Goal: Task Accomplishment & Management: Manage account settings

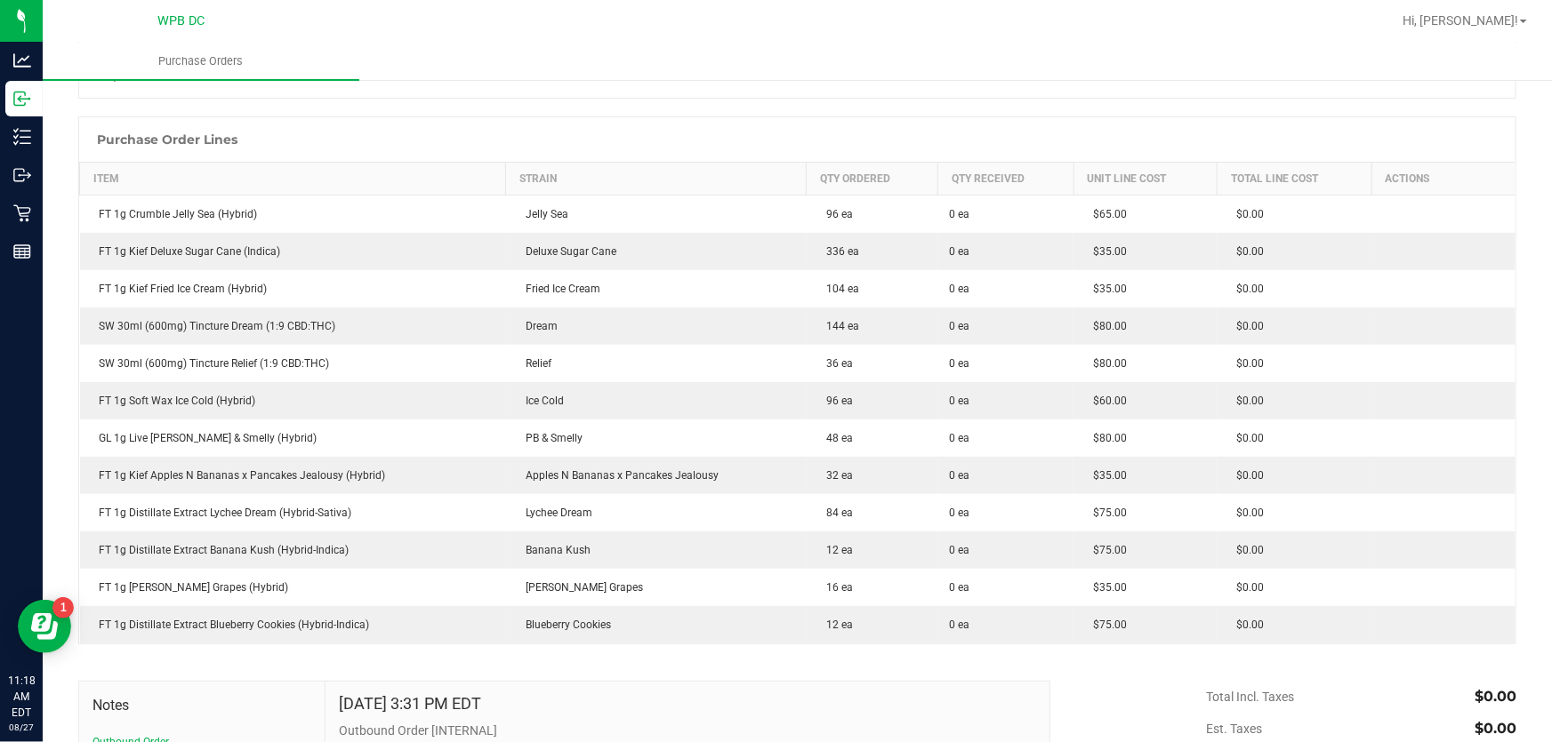
scroll to position [242, 0]
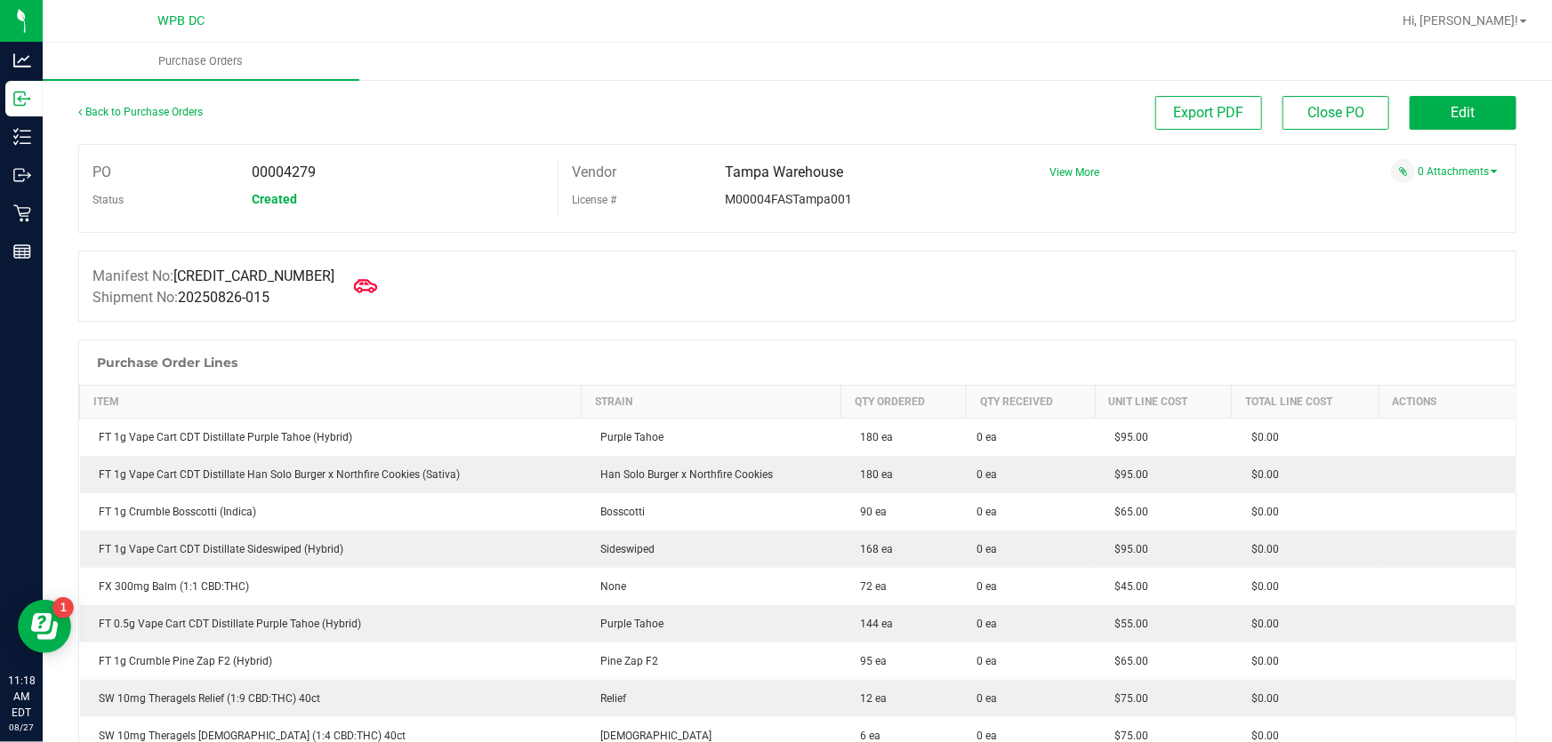
click at [354, 281] on icon at bounding box center [365, 286] width 23 height 23
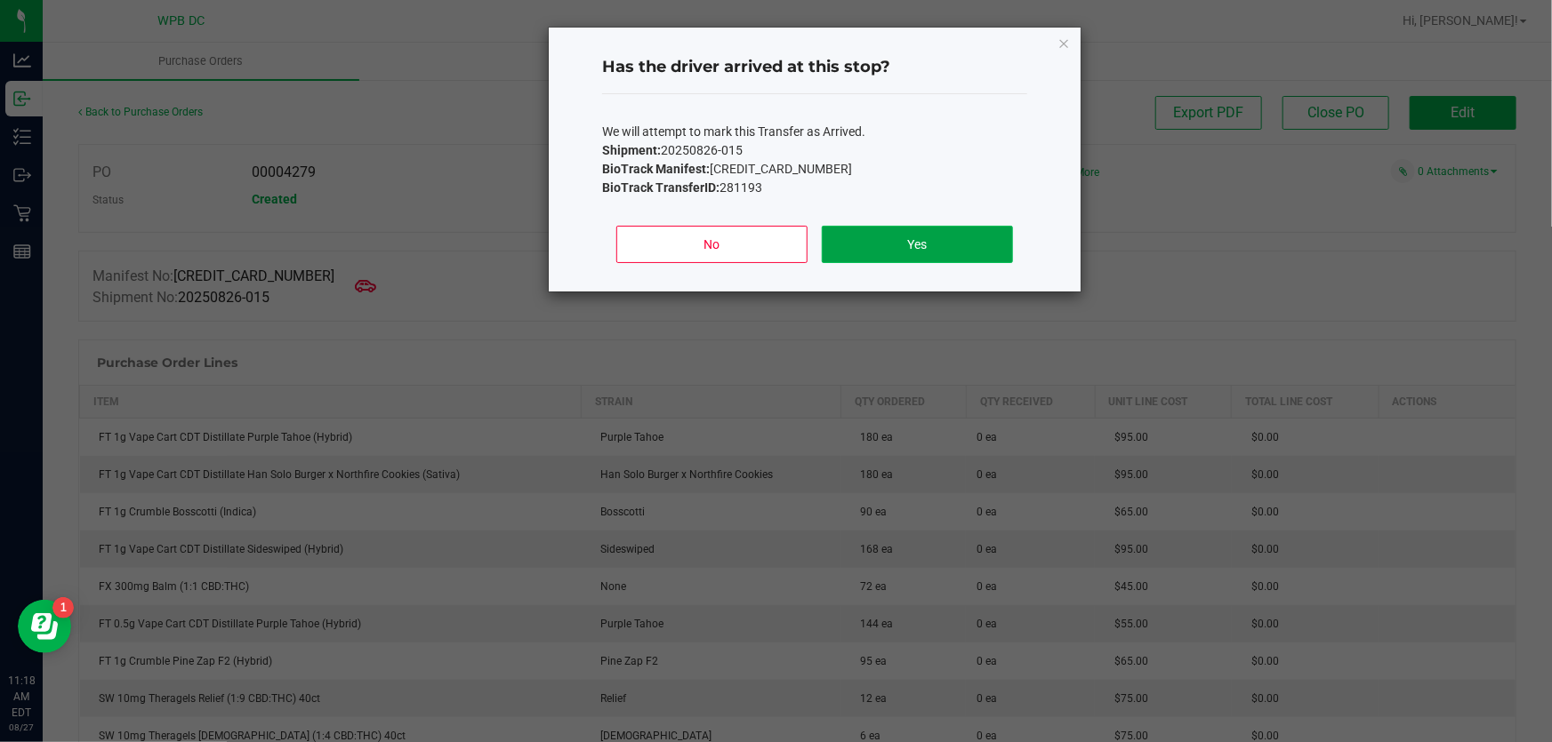
click at [913, 248] on button "Yes" at bounding box center [917, 244] width 191 height 37
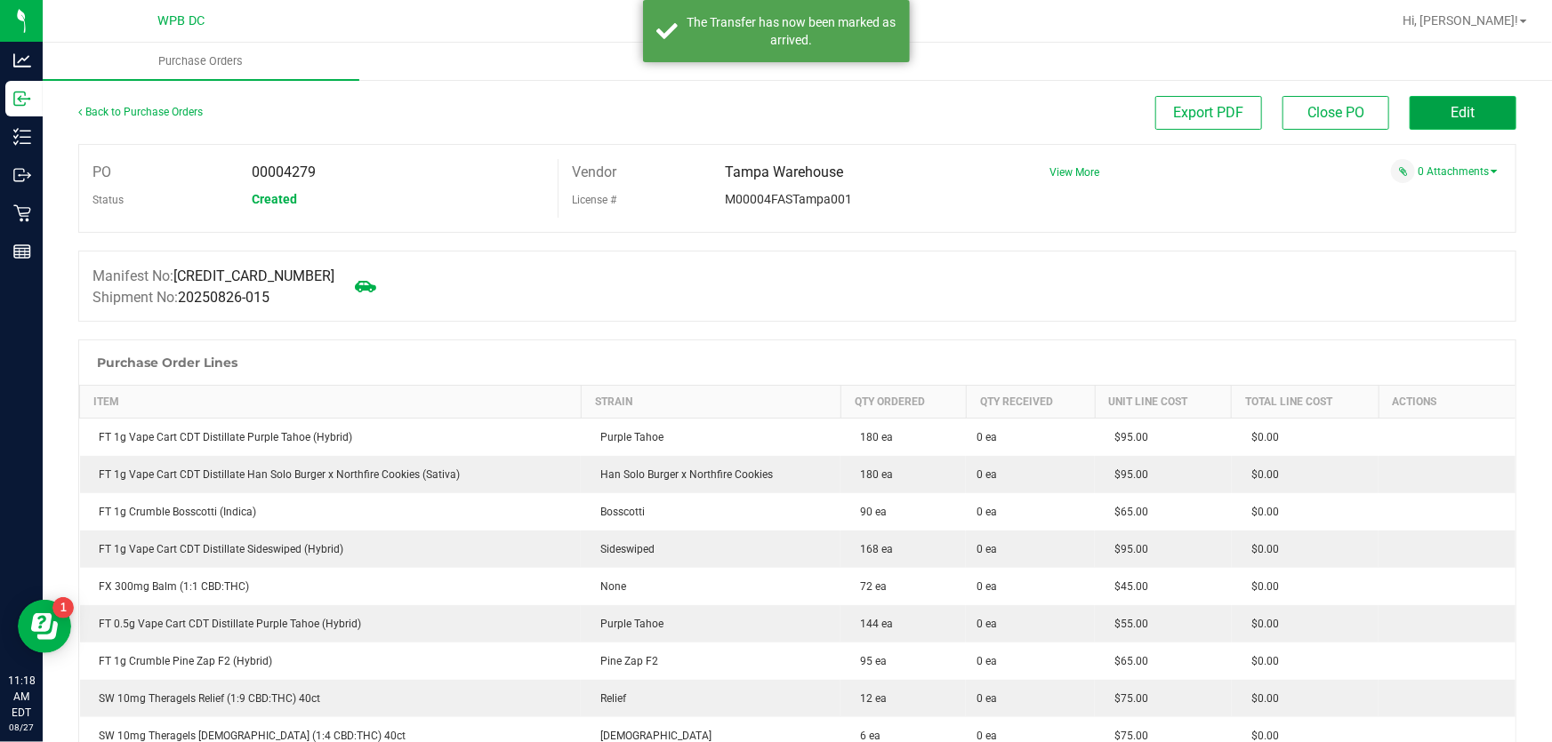
click at [1419, 107] on button "Edit" at bounding box center [1462, 113] width 107 height 34
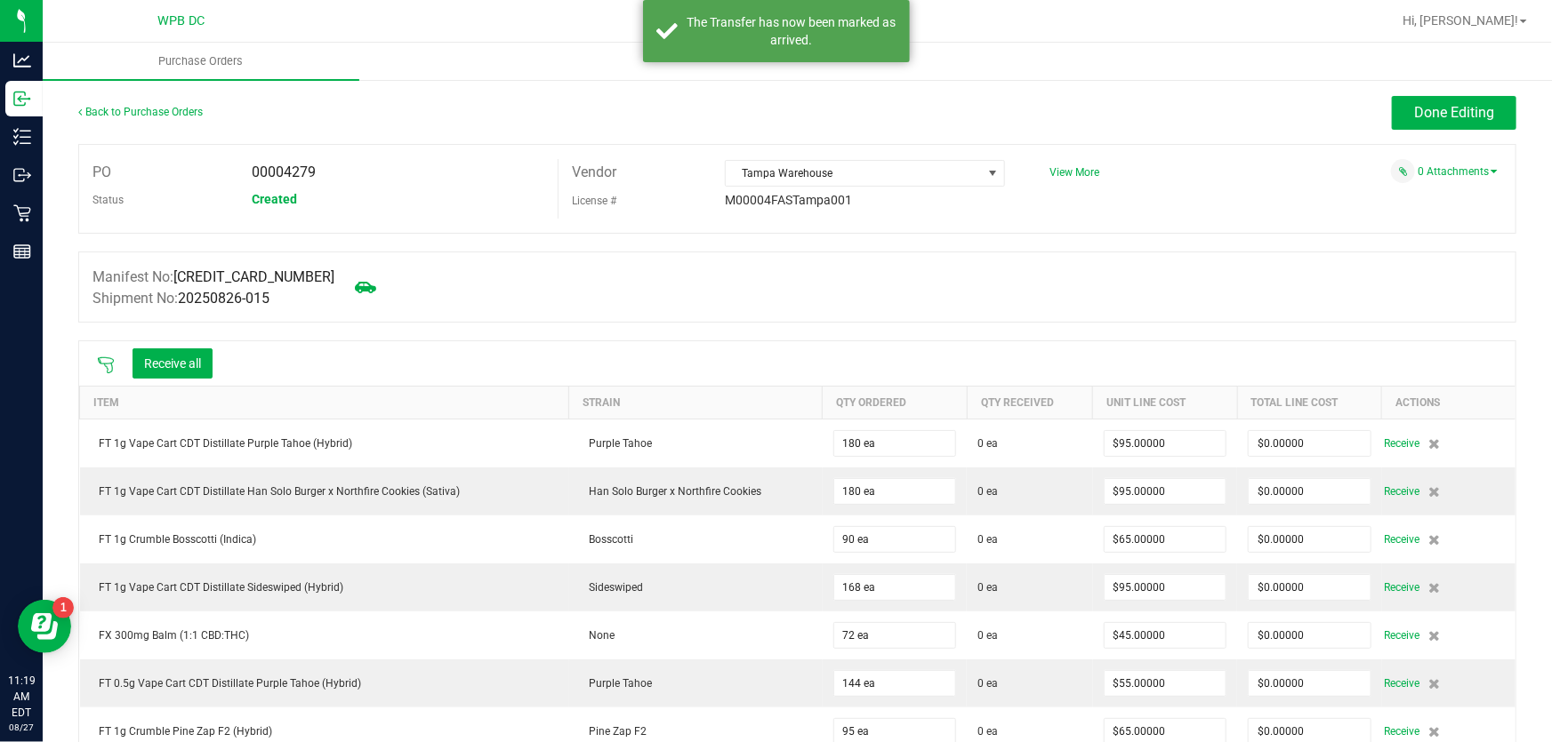
click at [104, 364] on icon at bounding box center [106, 366] width 18 height 18
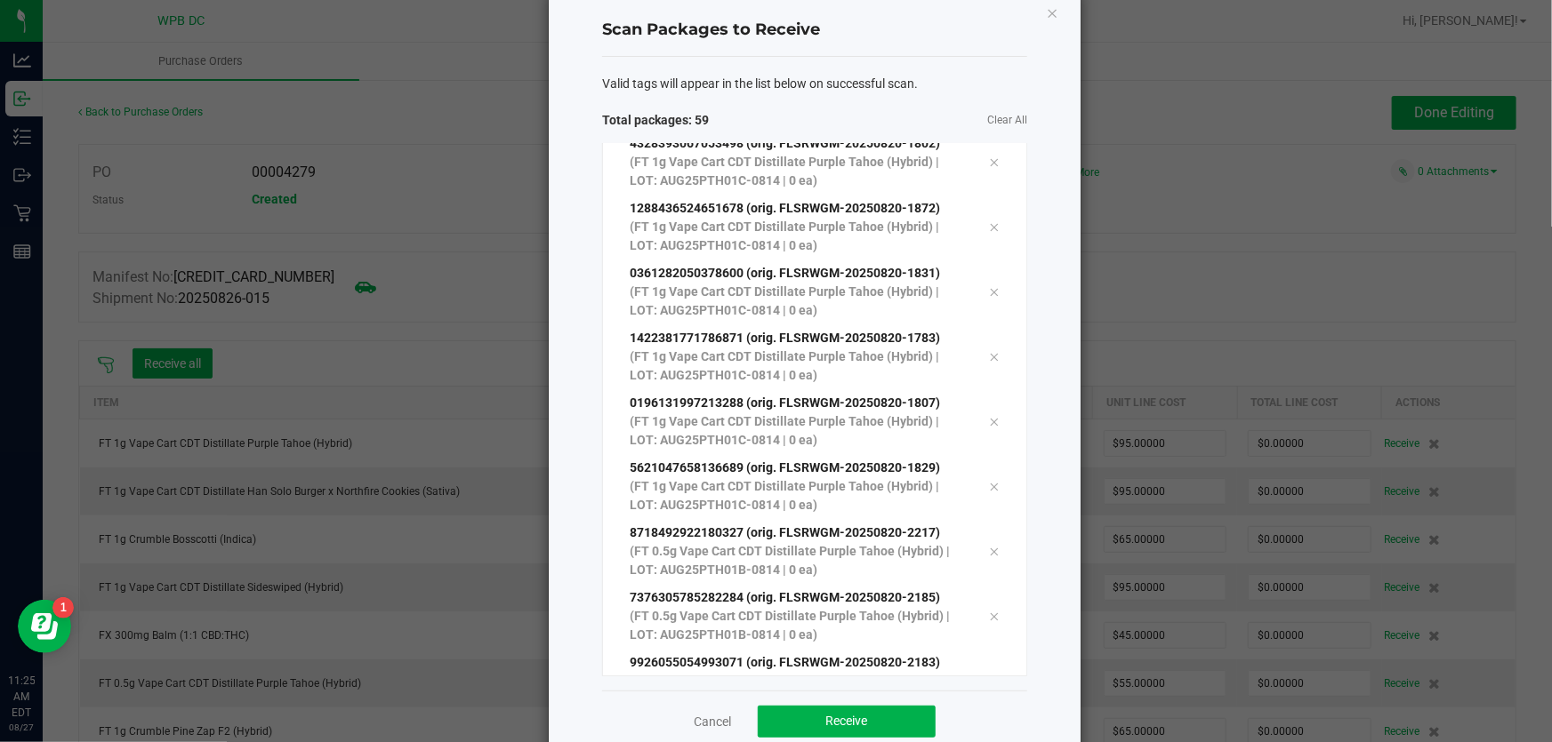
scroll to position [73, 0]
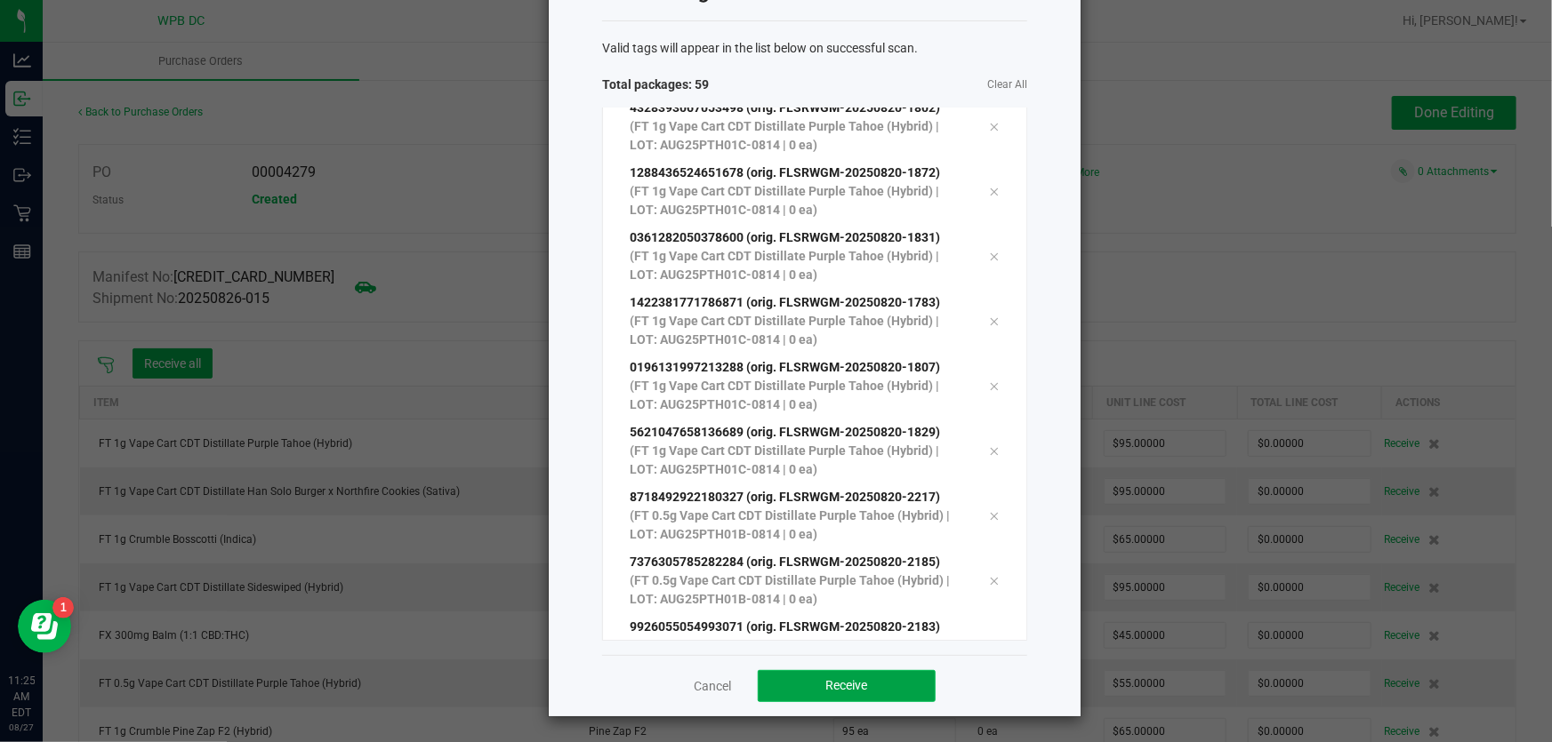
click at [881, 688] on button "Receive" at bounding box center [847, 686] width 178 height 32
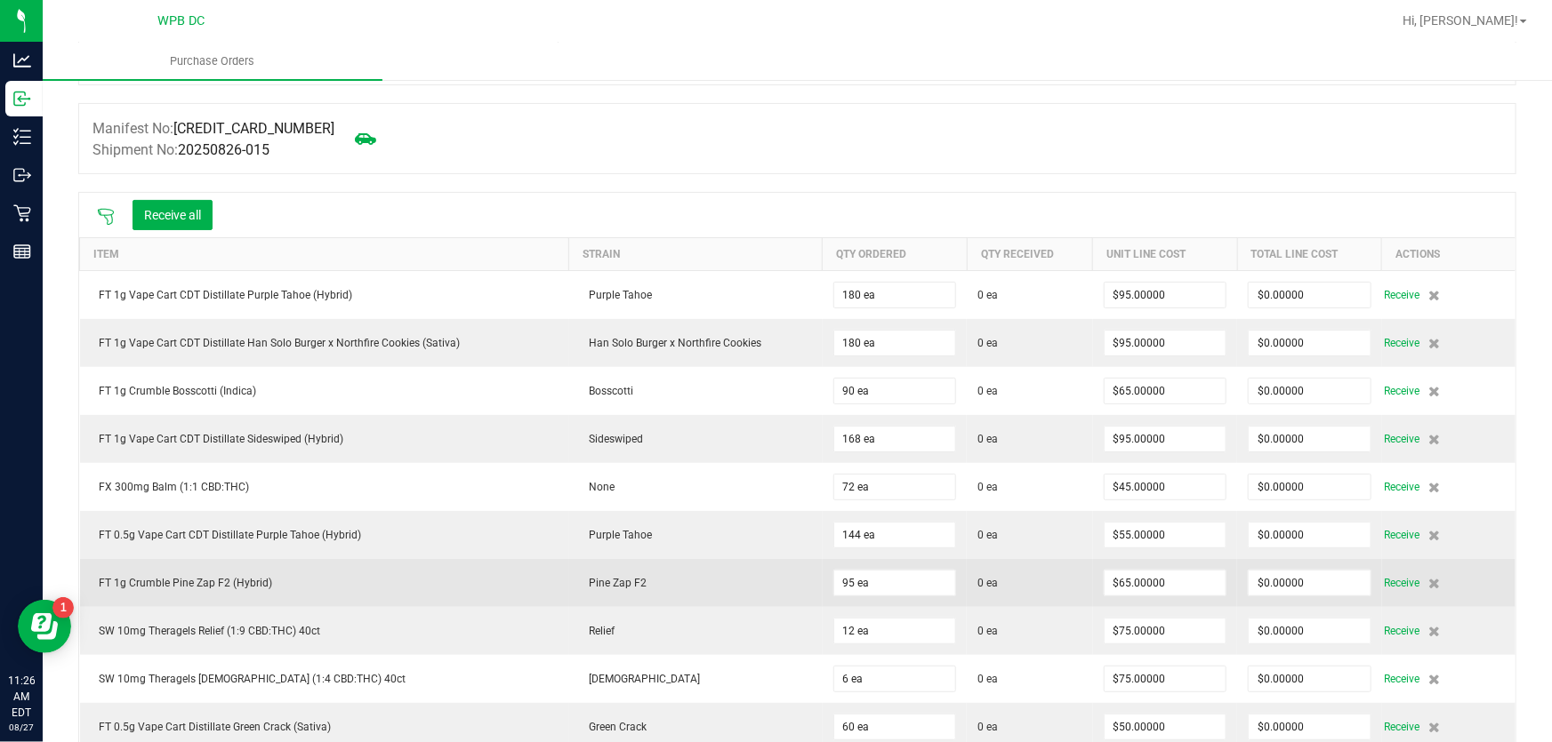
scroll to position [80, 0]
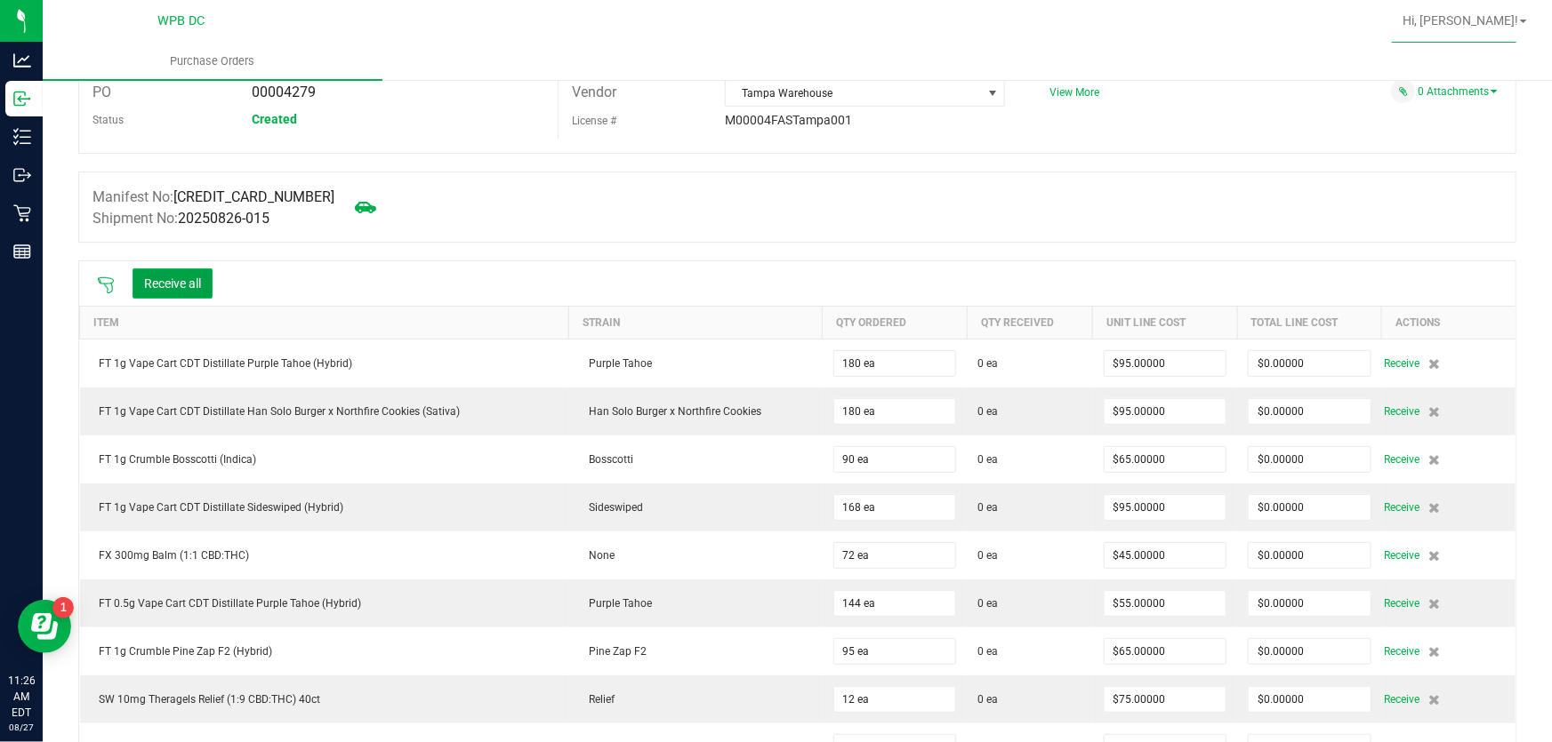
click at [155, 280] on button "Receive all" at bounding box center [172, 284] width 80 height 30
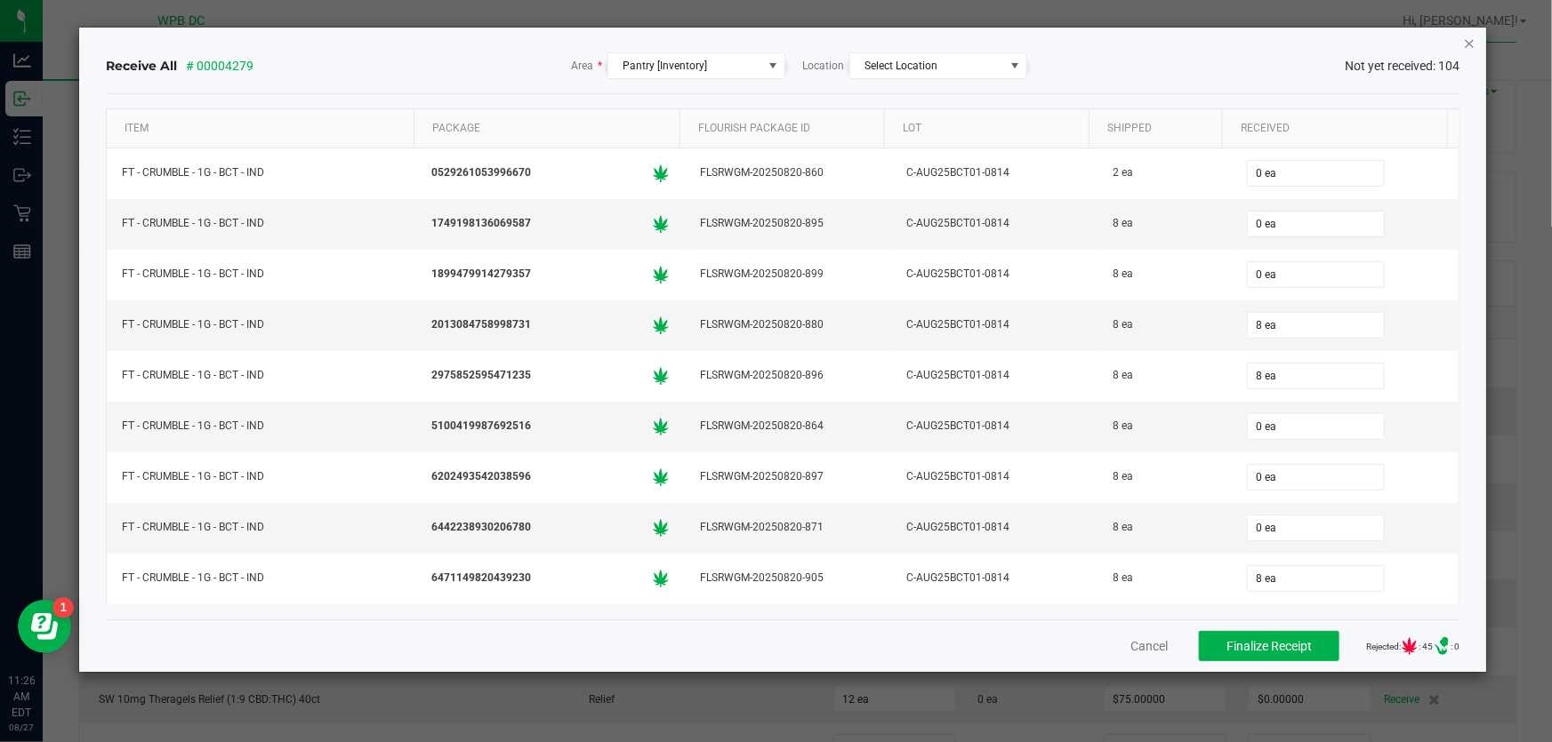
click at [1467, 38] on icon "Close" at bounding box center [1469, 42] width 12 height 21
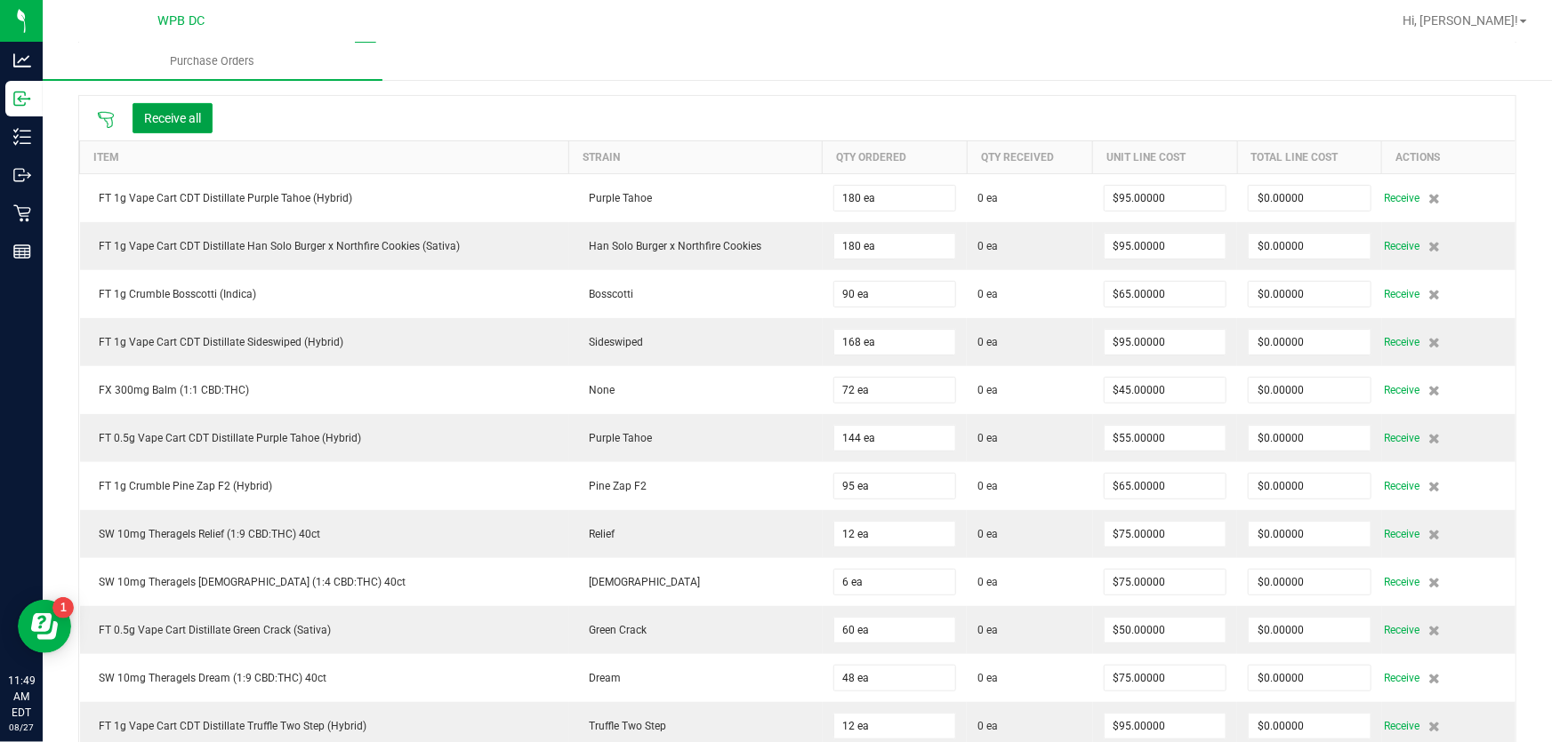
scroll to position [242, 0]
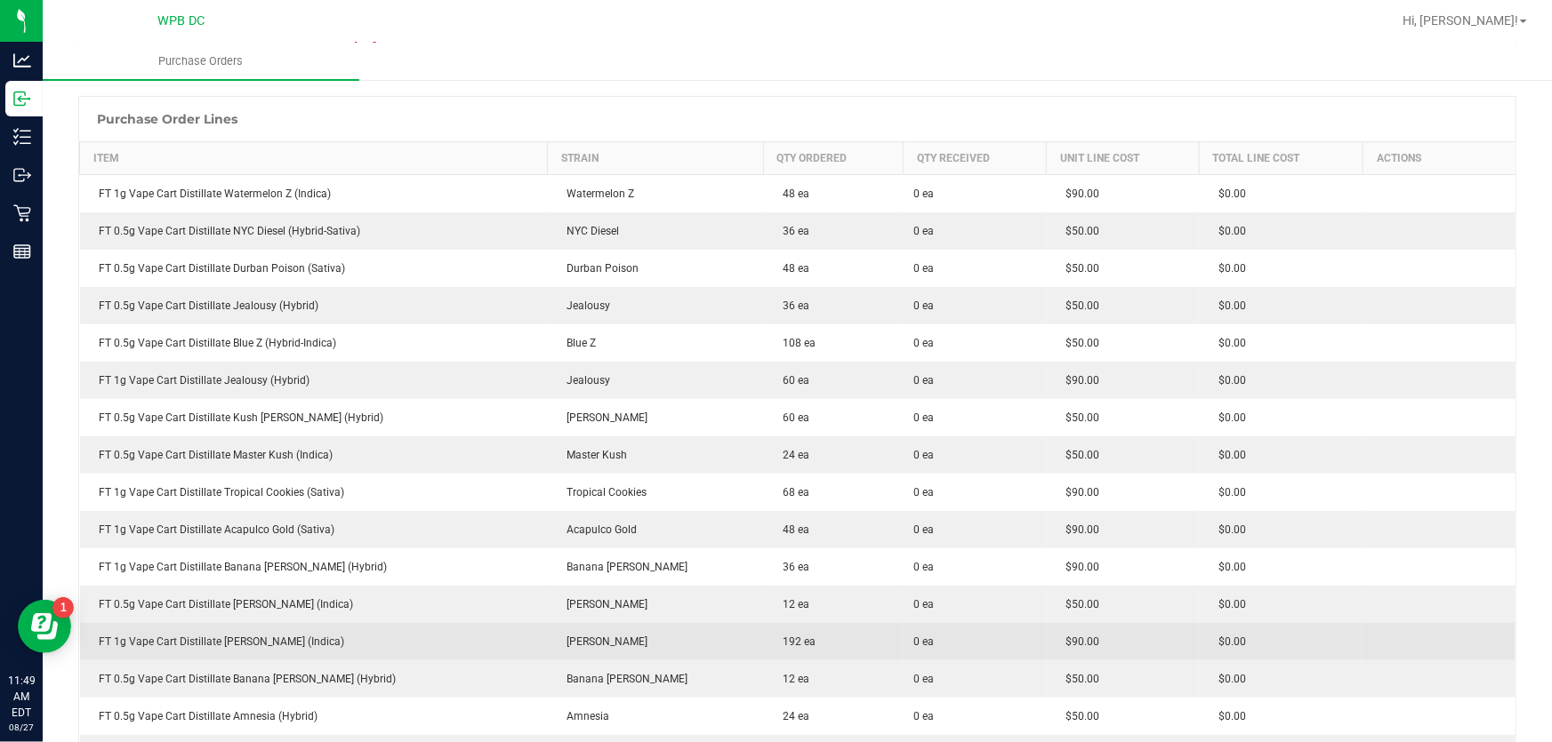
scroll to position [242, 0]
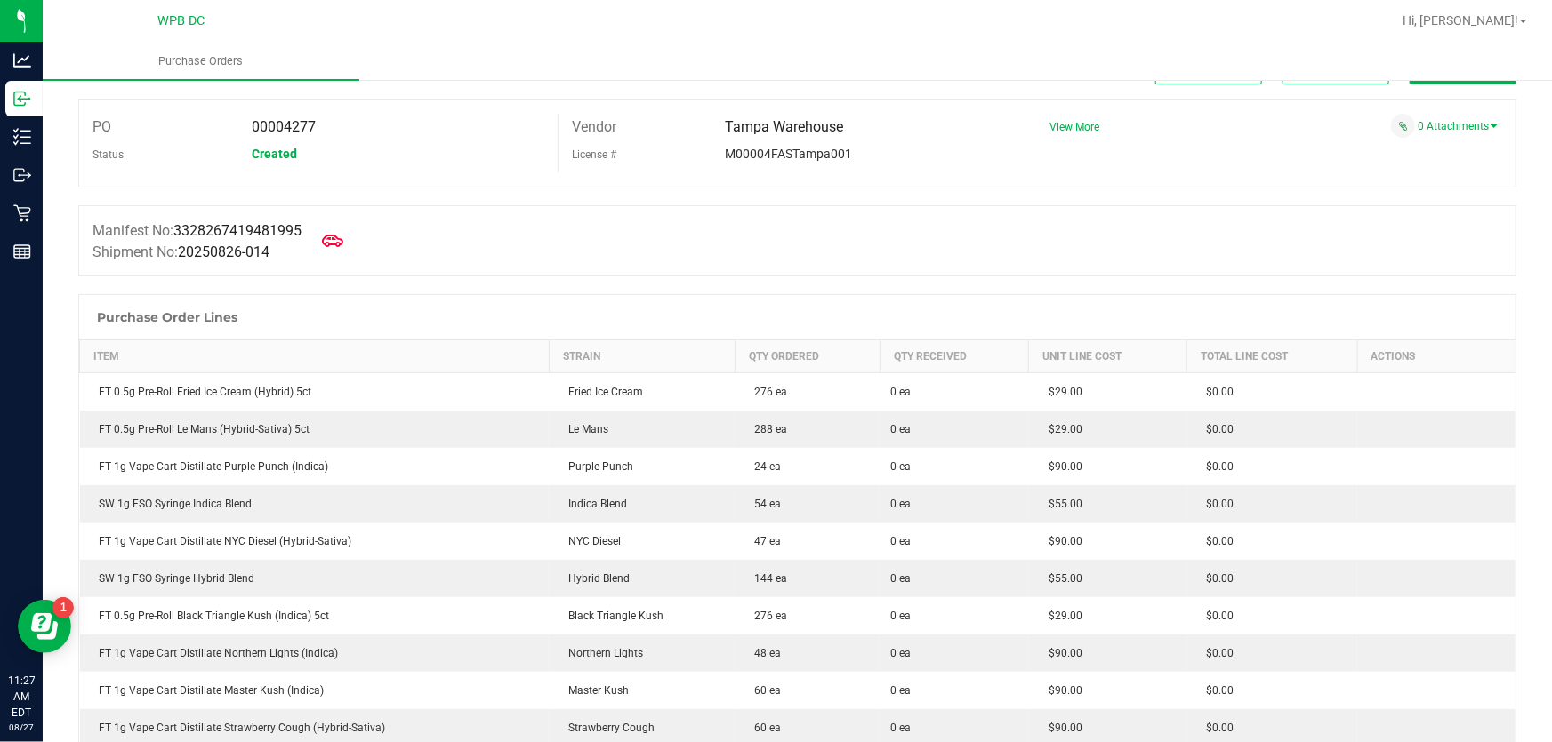
scroll to position [161, 0]
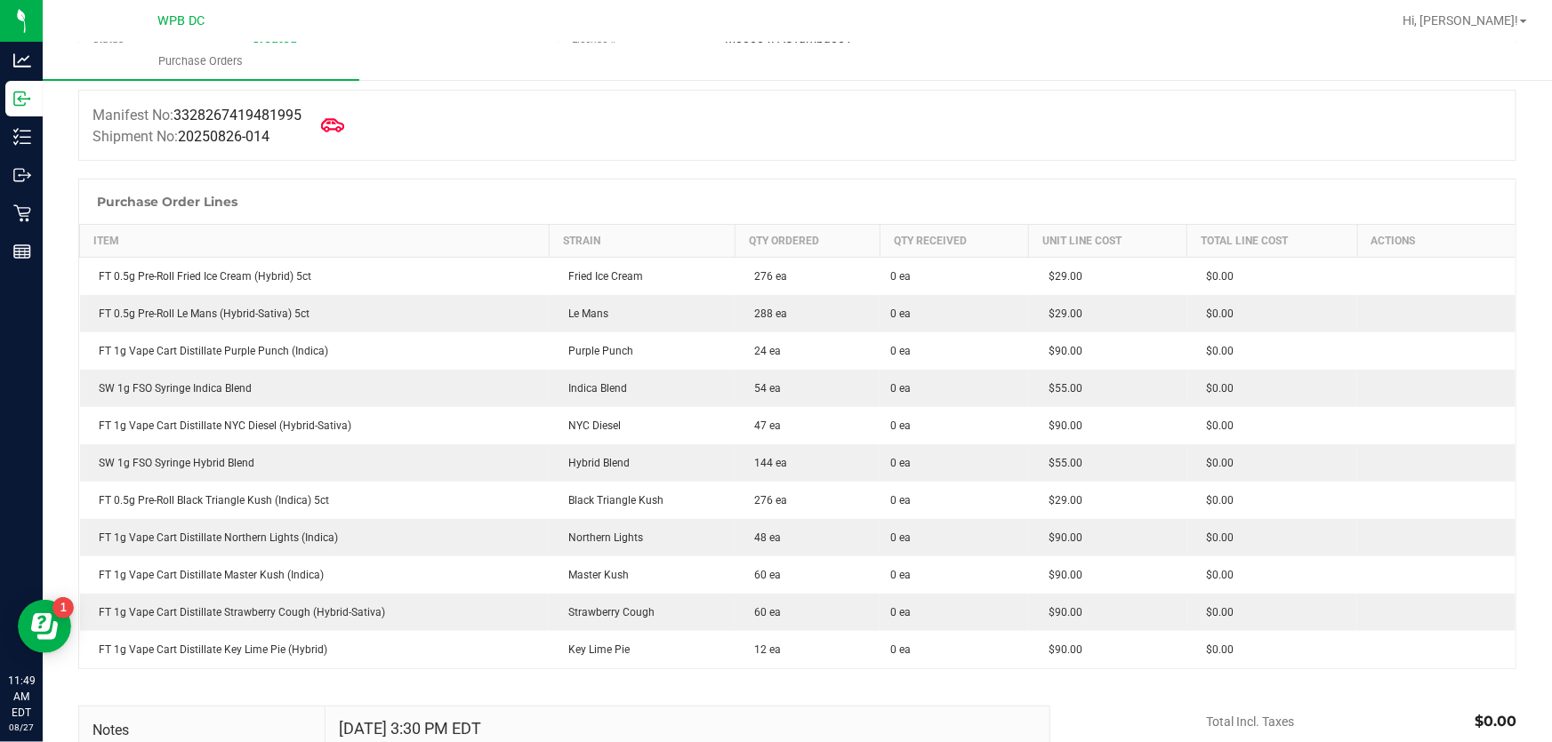
click at [333, 122] on icon at bounding box center [332, 124] width 23 height 13
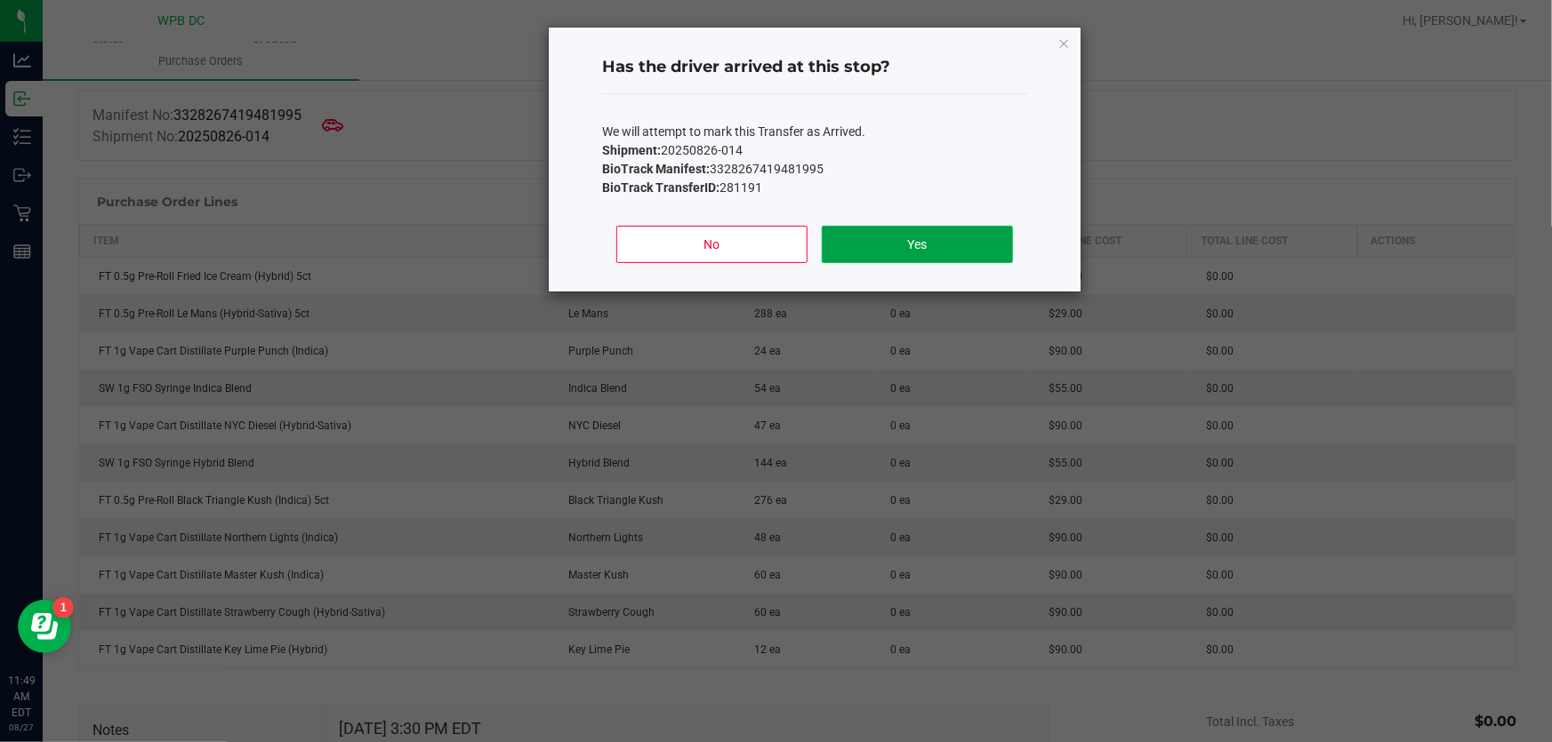
click at [987, 234] on button "Yes" at bounding box center [917, 244] width 191 height 37
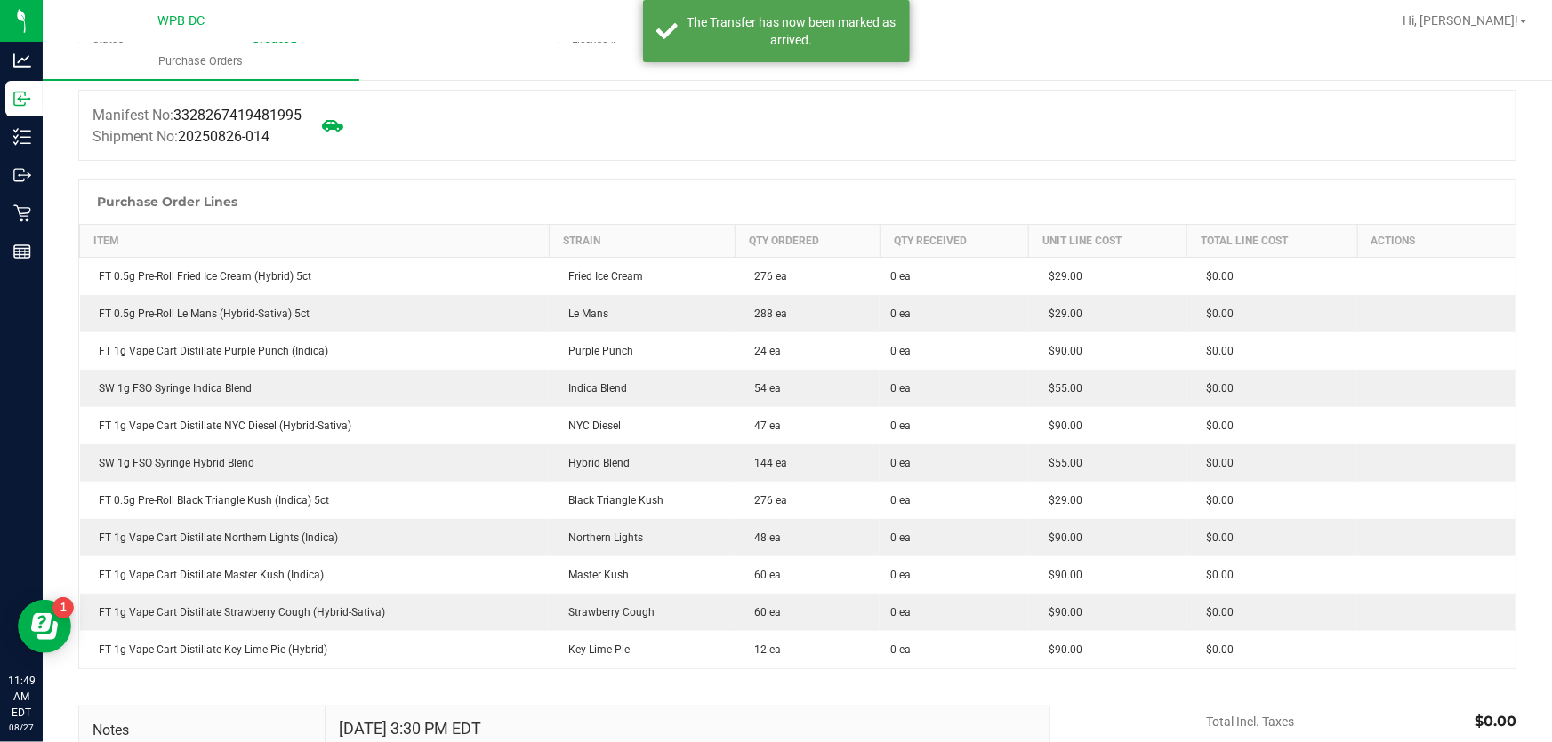
scroll to position [0, 0]
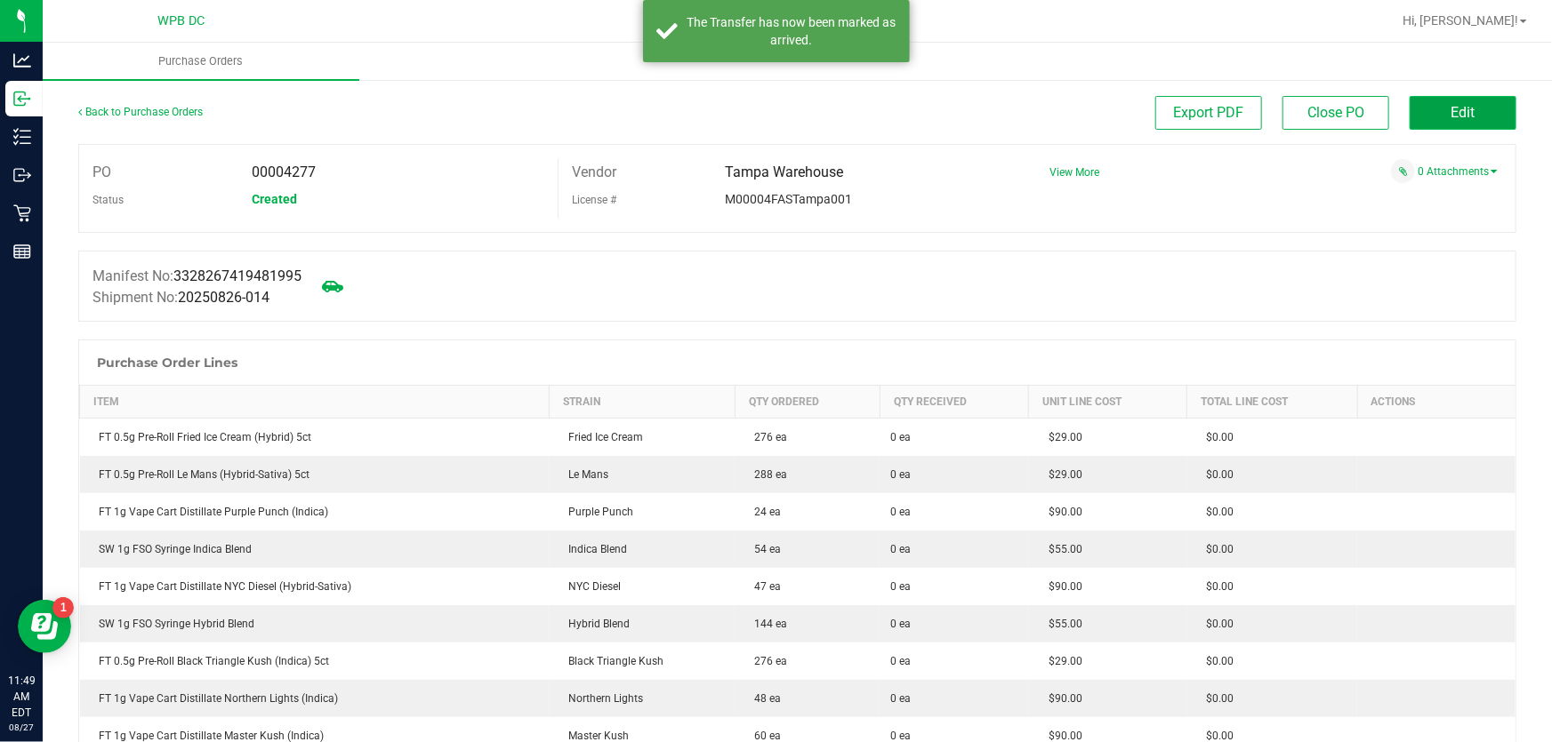
click at [1451, 116] on span "Edit" at bounding box center [1463, 112] width 24 height 17
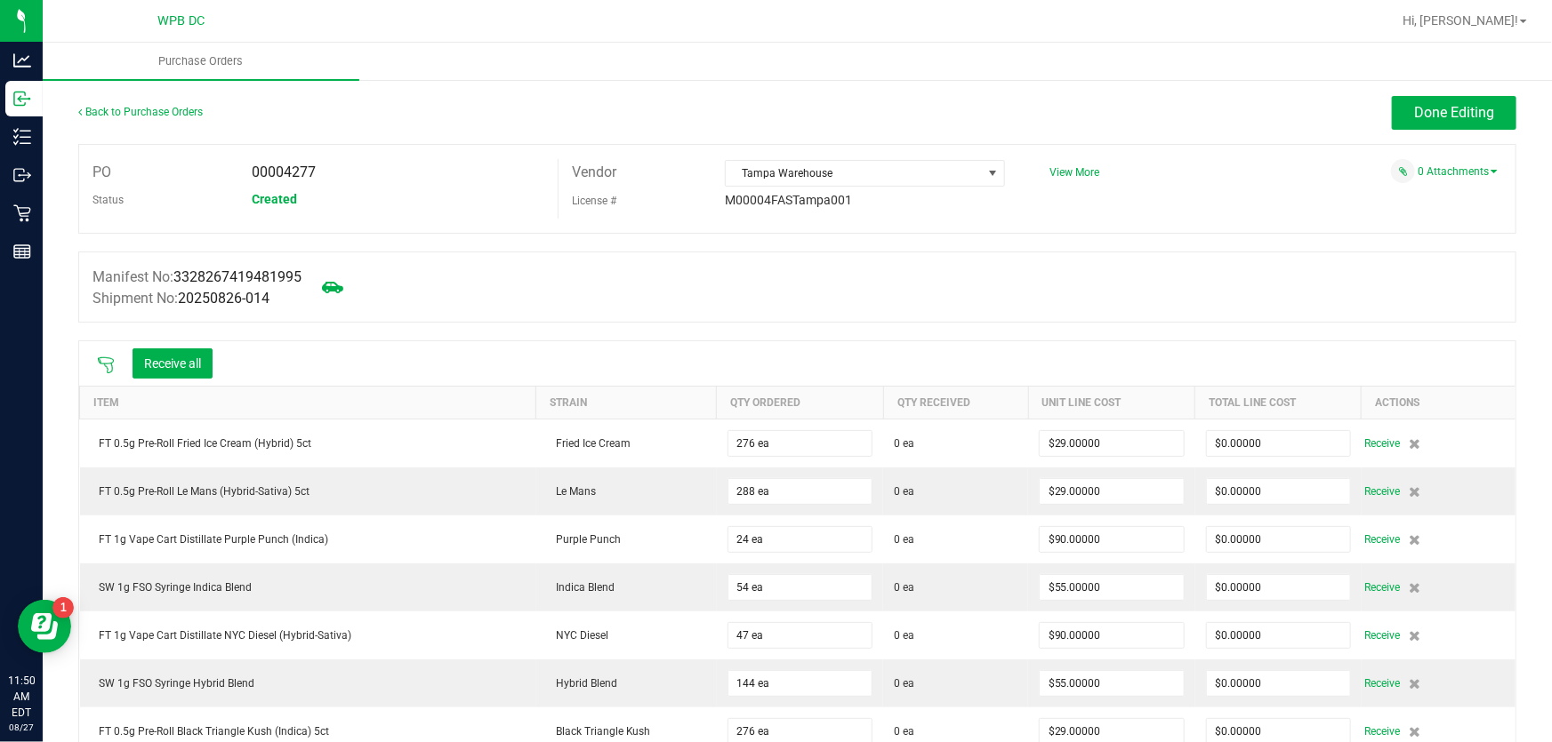
click at [106, 361] on icon at bounding box center [106, 366] width 18 height 18
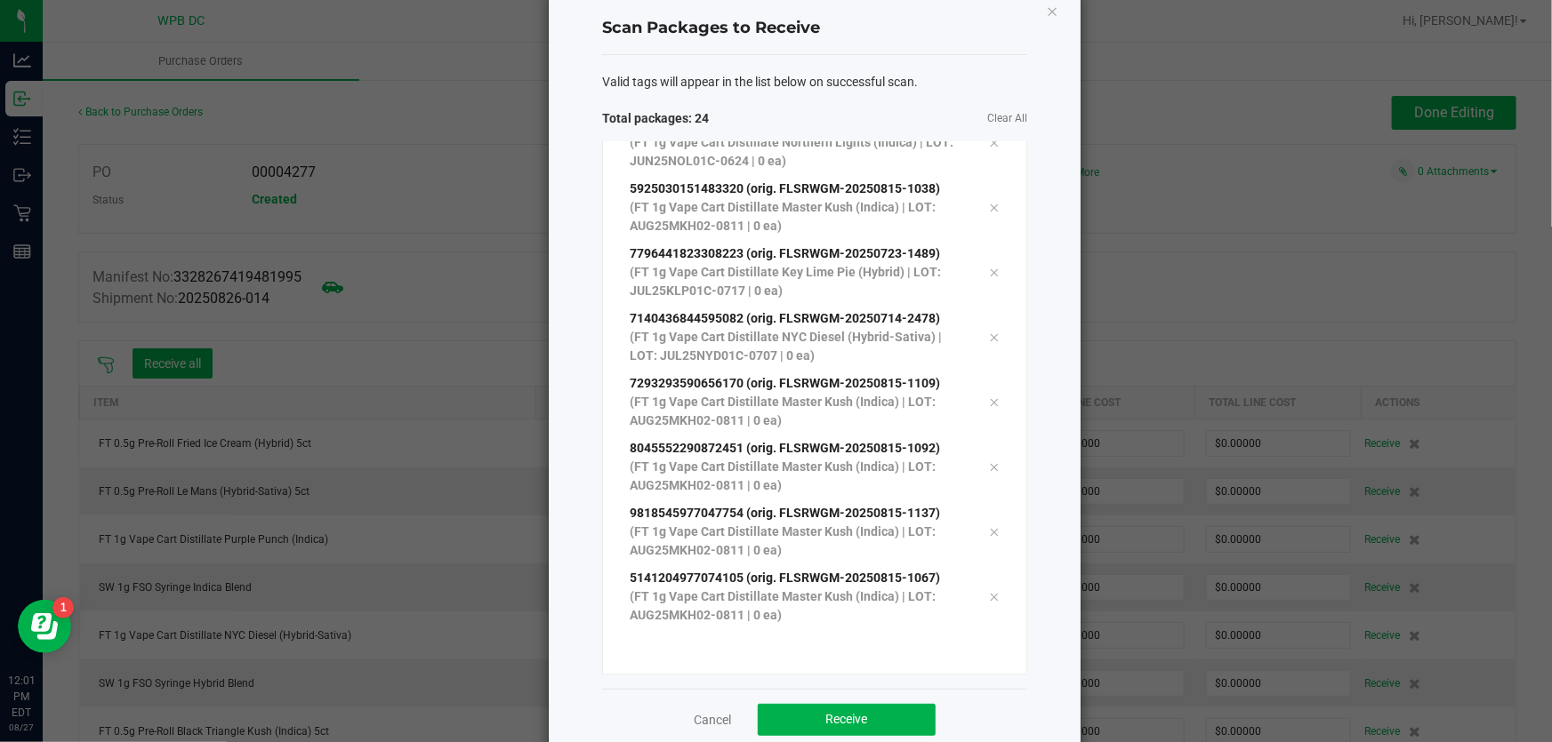
scroll to position [73, 0]
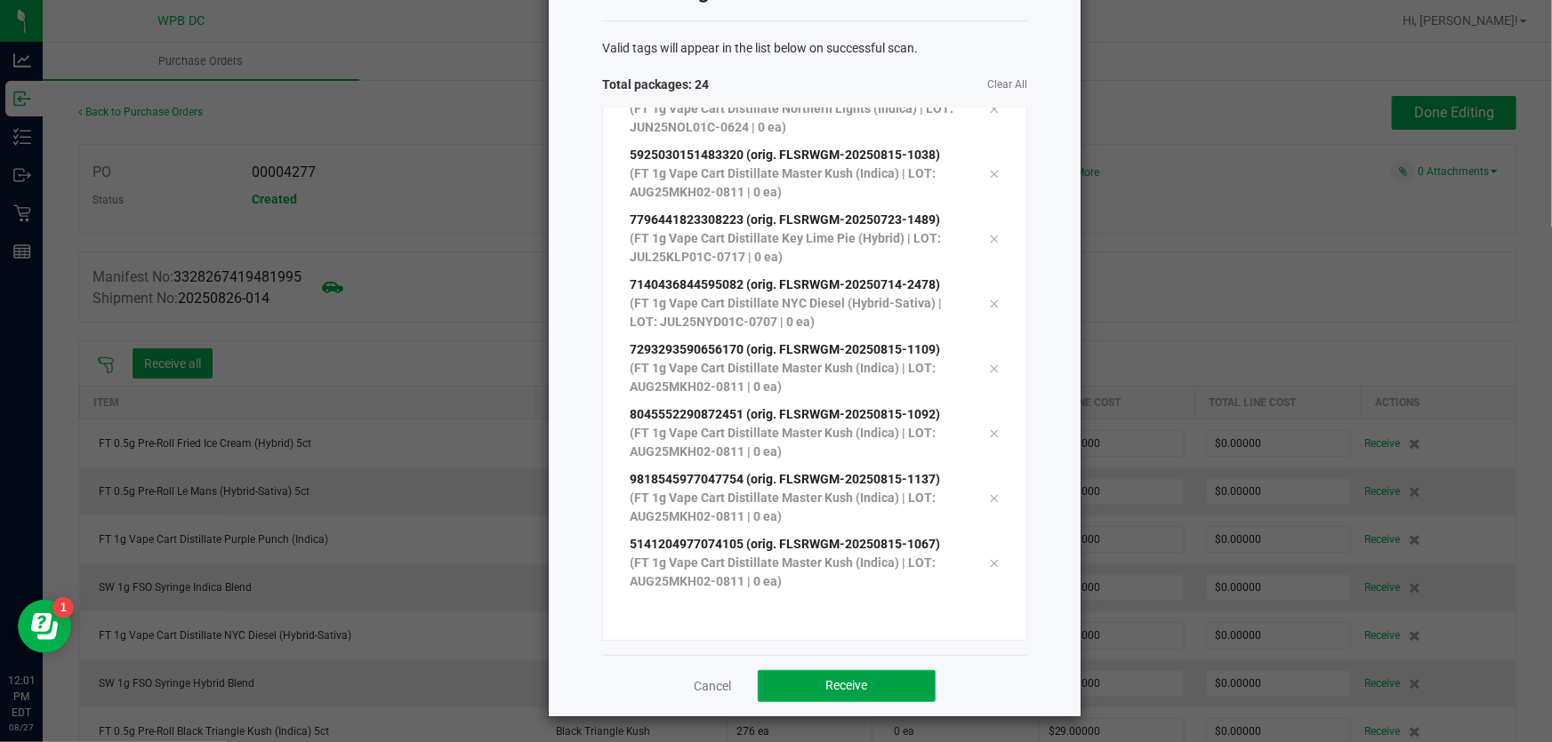
click at [828, 694] on button "Receive" at bounding box center [847, 686] width 178 height 32
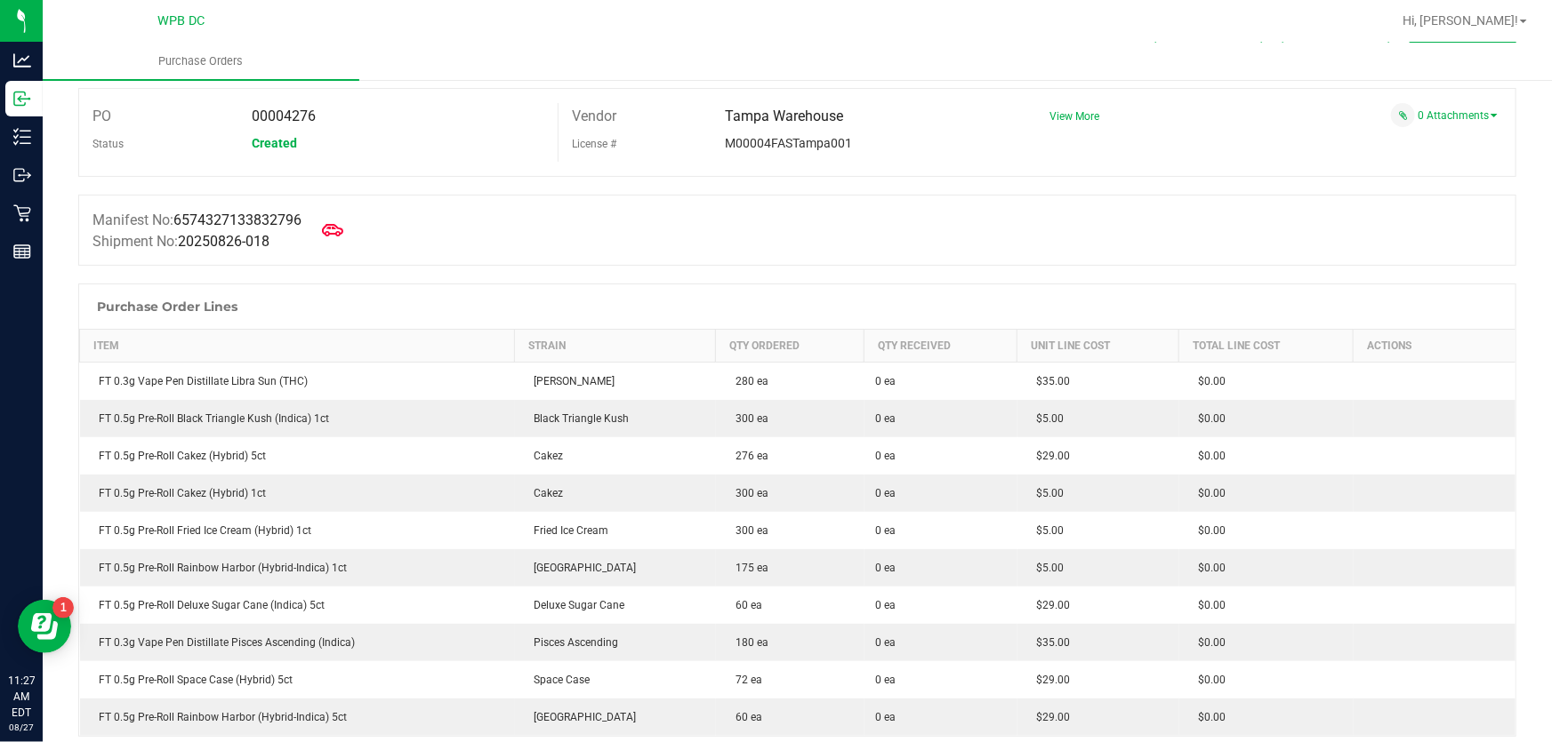
scroll to position [80, 0]
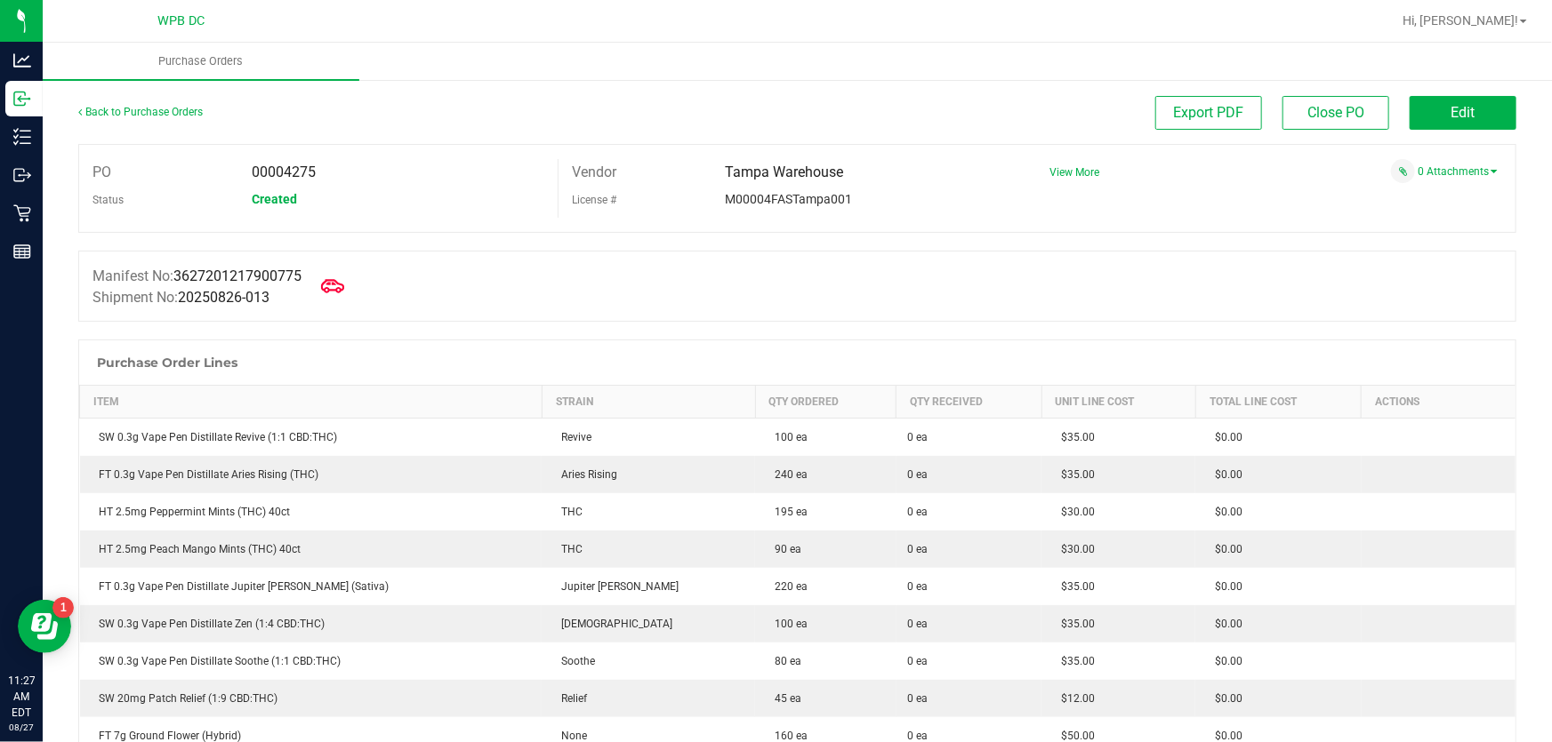
click at [338, 285] on icon at bounding box center [332, 285] width 23 height 13
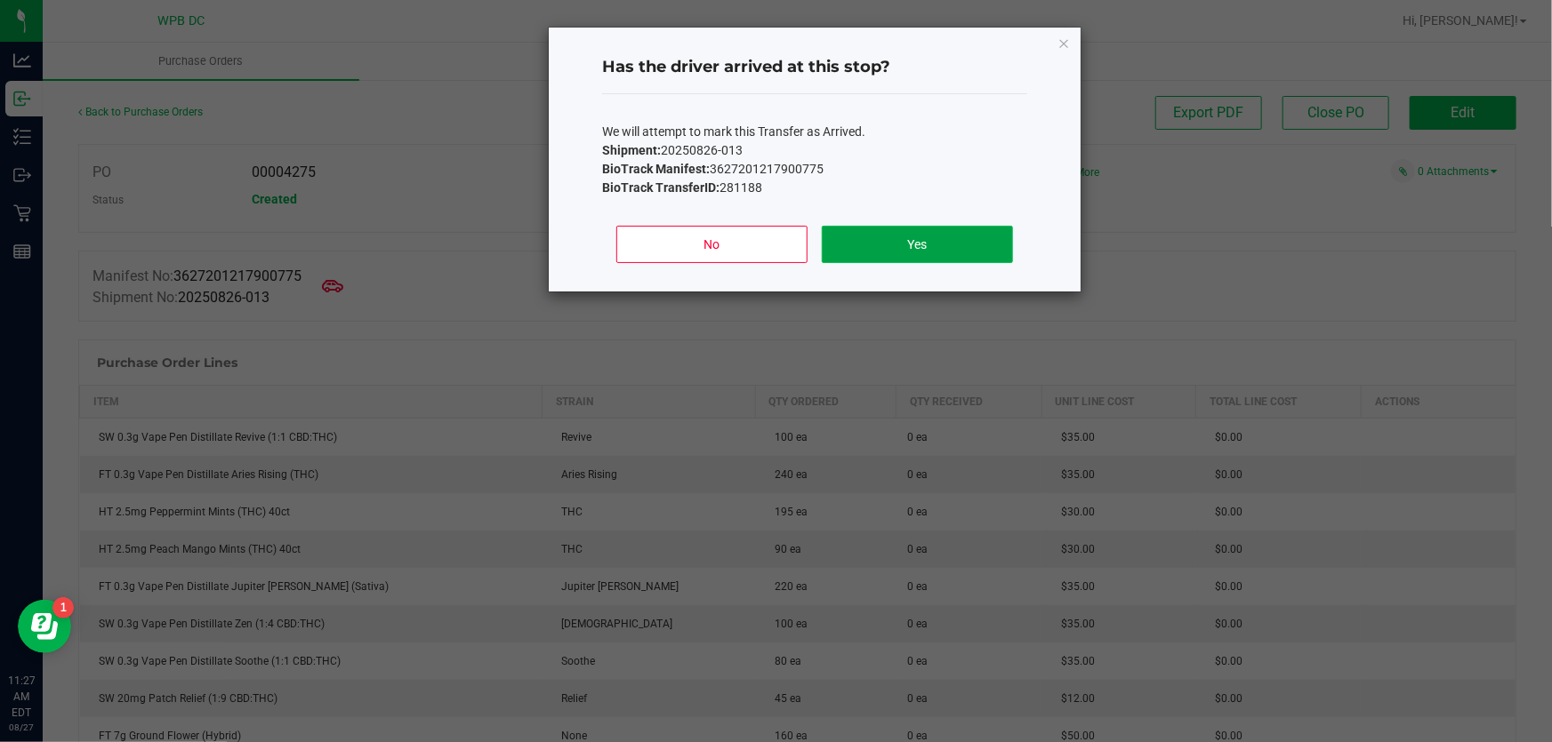
click at [909, 237] on button "Yes" at bounding box center [917, 244] width 191 height 37
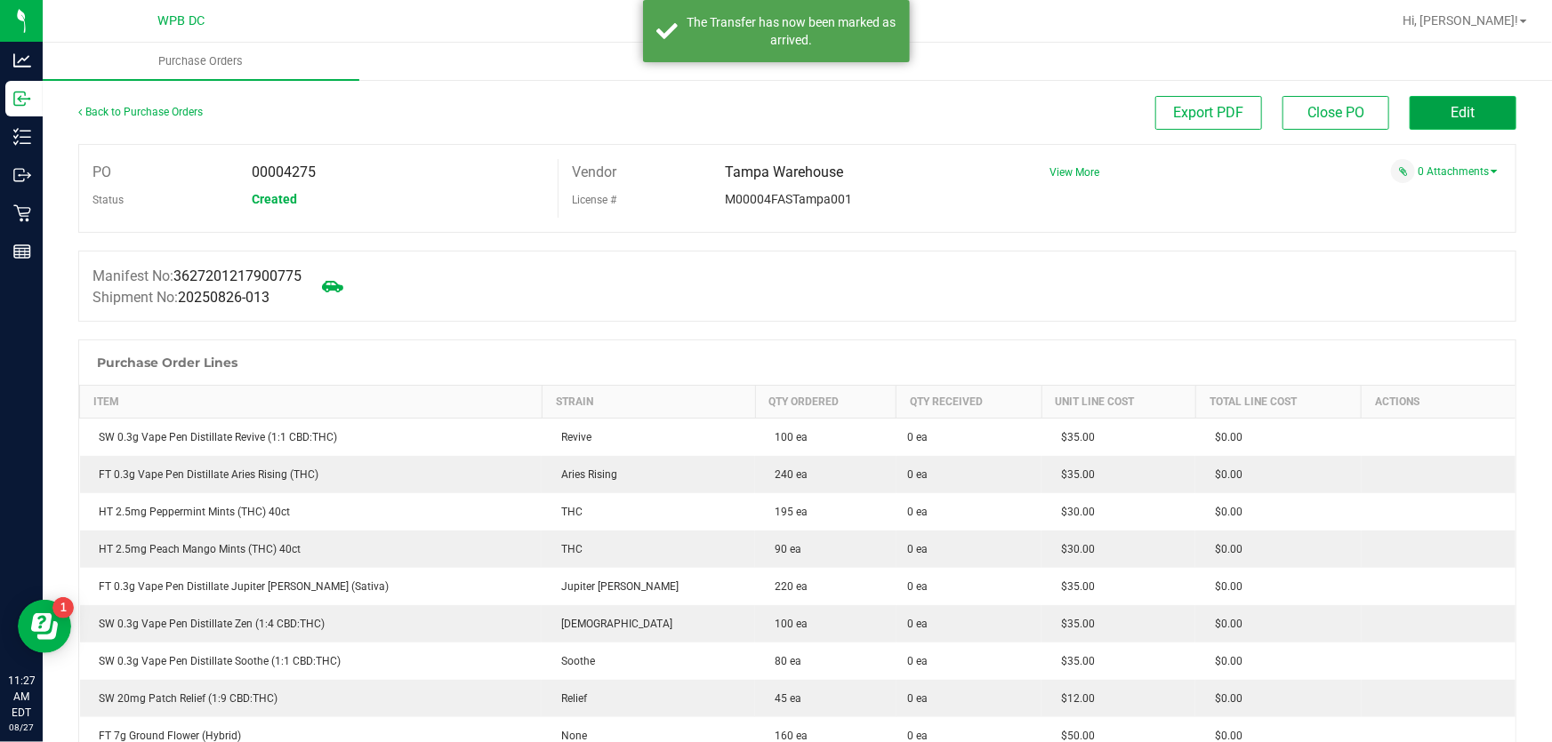
click at [1451, 113] on span "Edit" at bounding box center [1463, 112] width 24 height 17
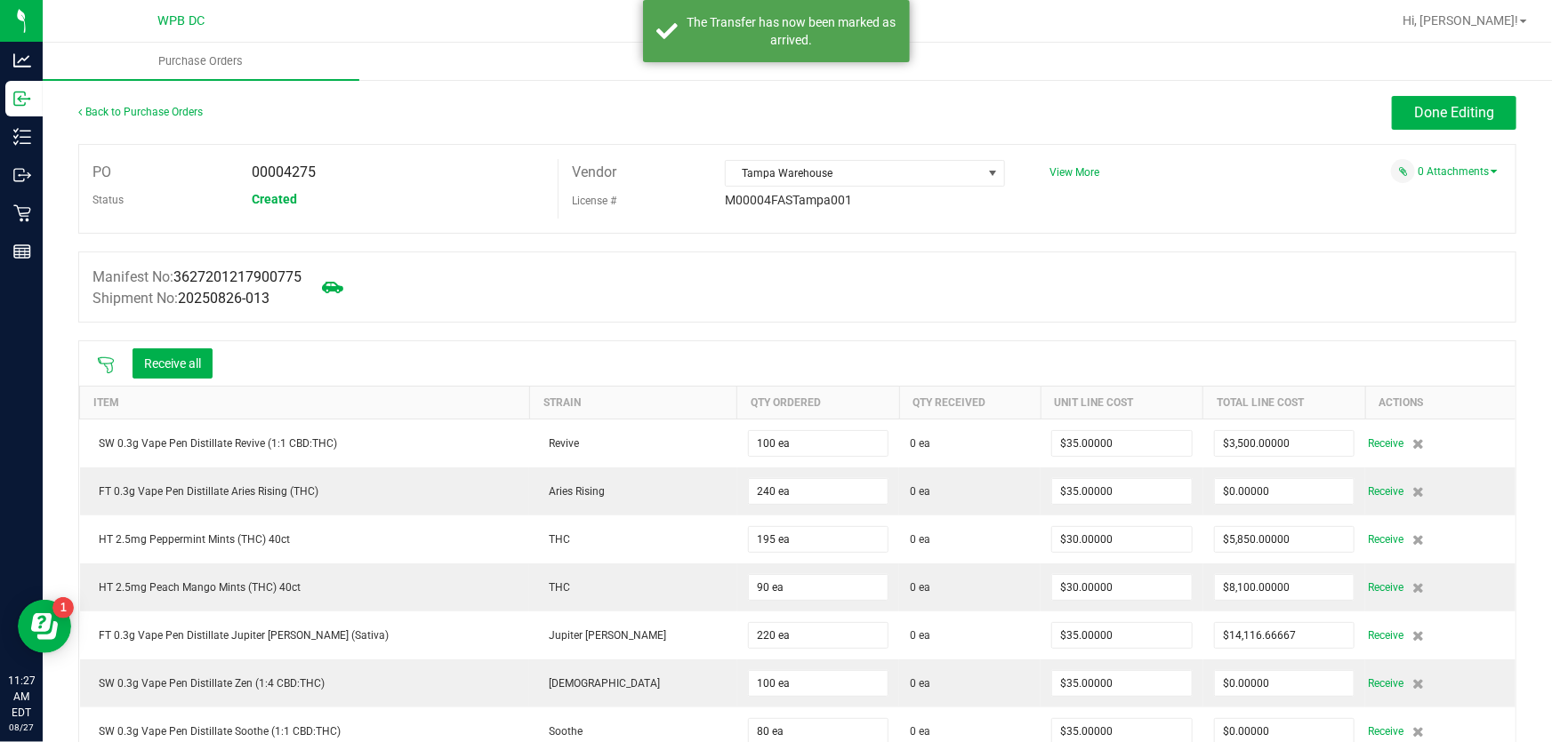
click at [103, 365] on icon at bounding box center [106, 365] width 16 height 16
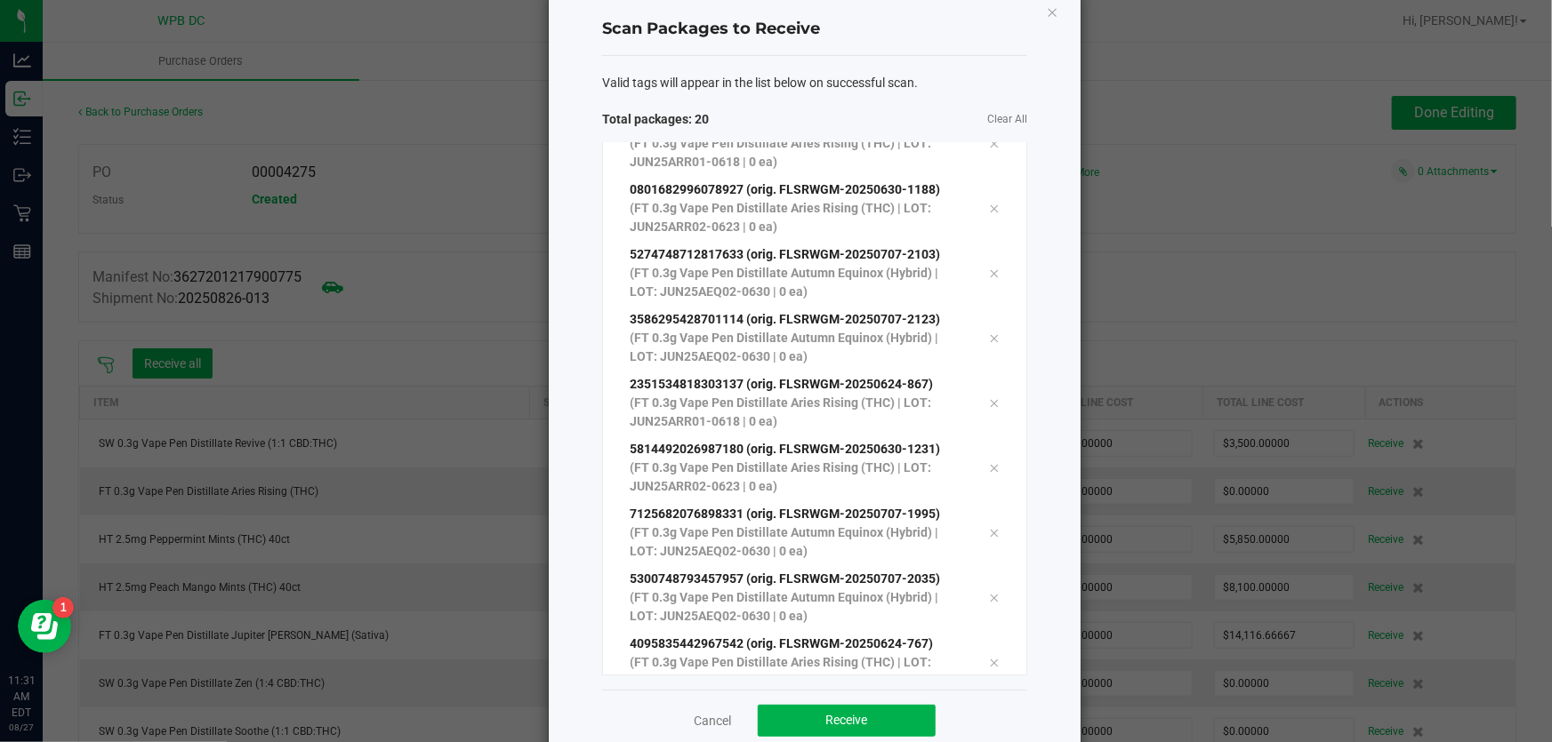
scroll to position [73, 0]
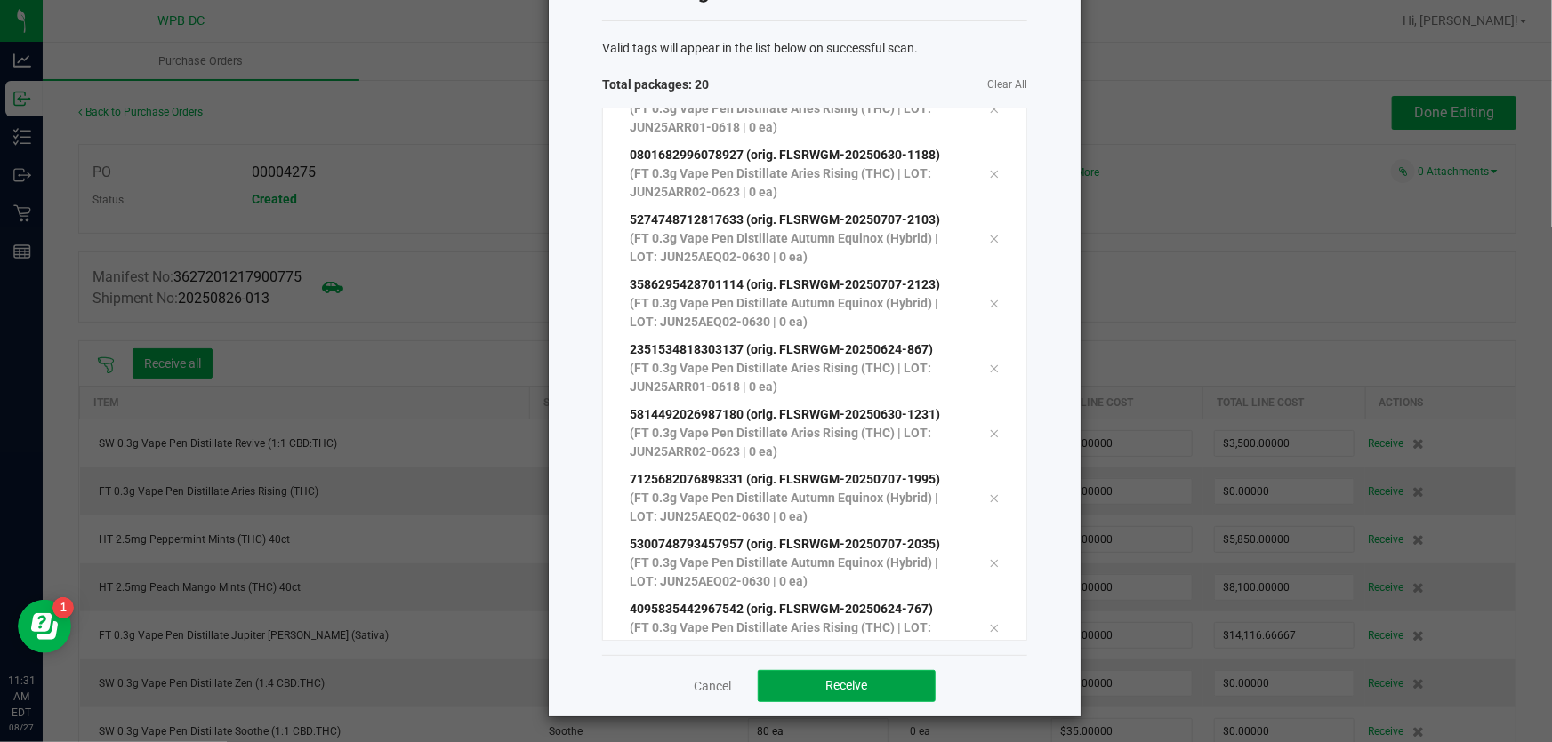
click at [879, 683] on button "Receive" at bounding box center [847, 686] width 178 height 32
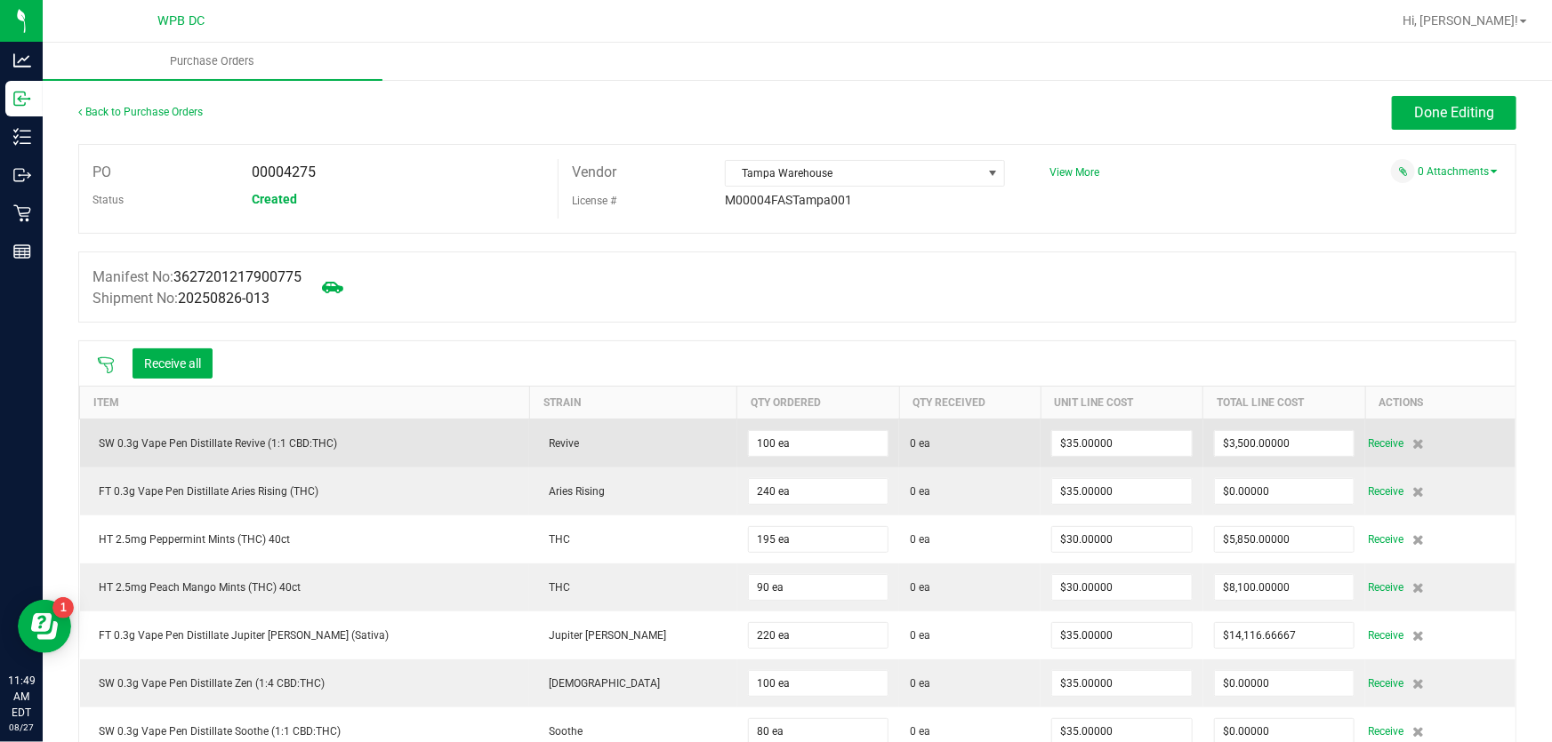
scroll to position [0, 0]
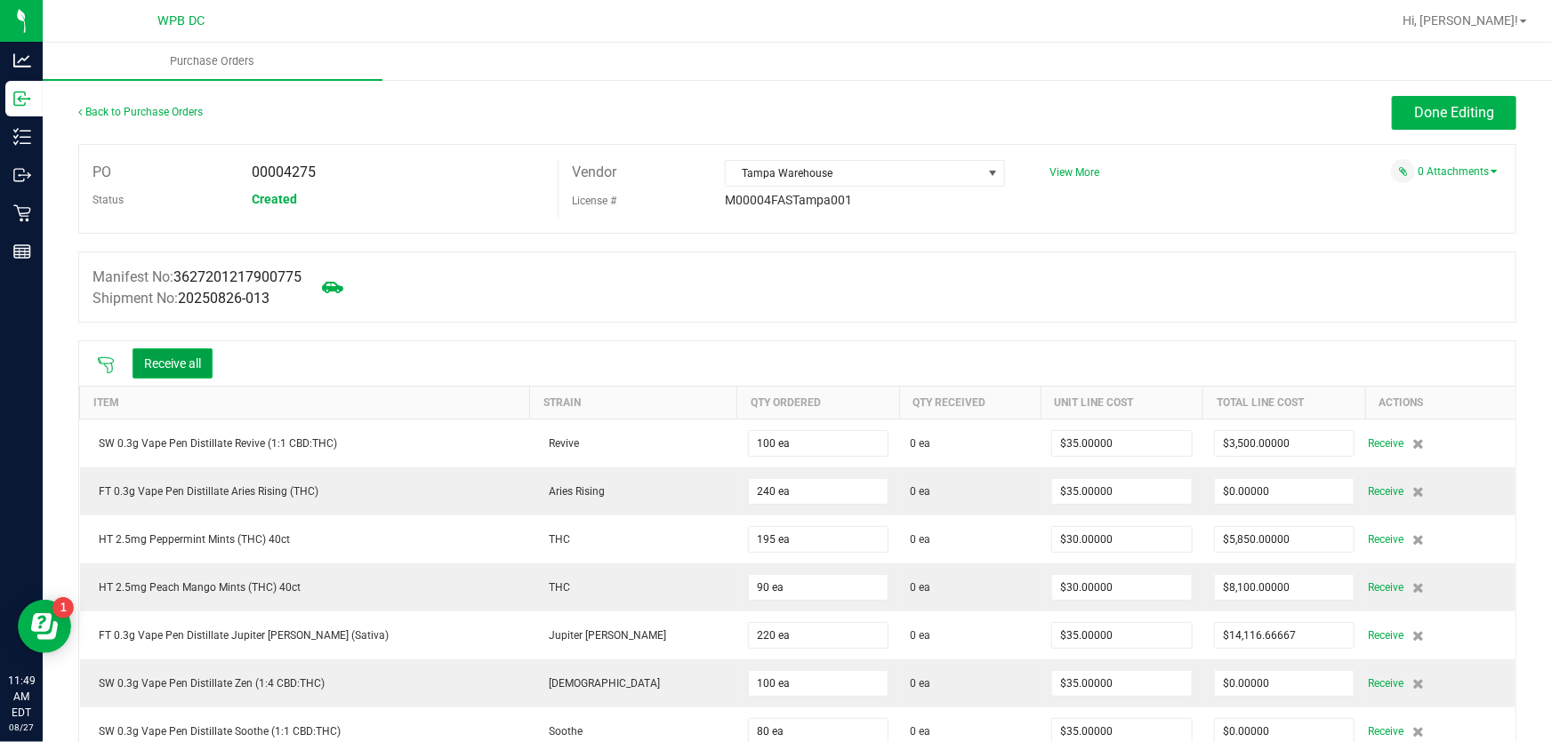
click at [172, 365] on button "Receive all" at bounding box center [172, 364] width 80 height 30
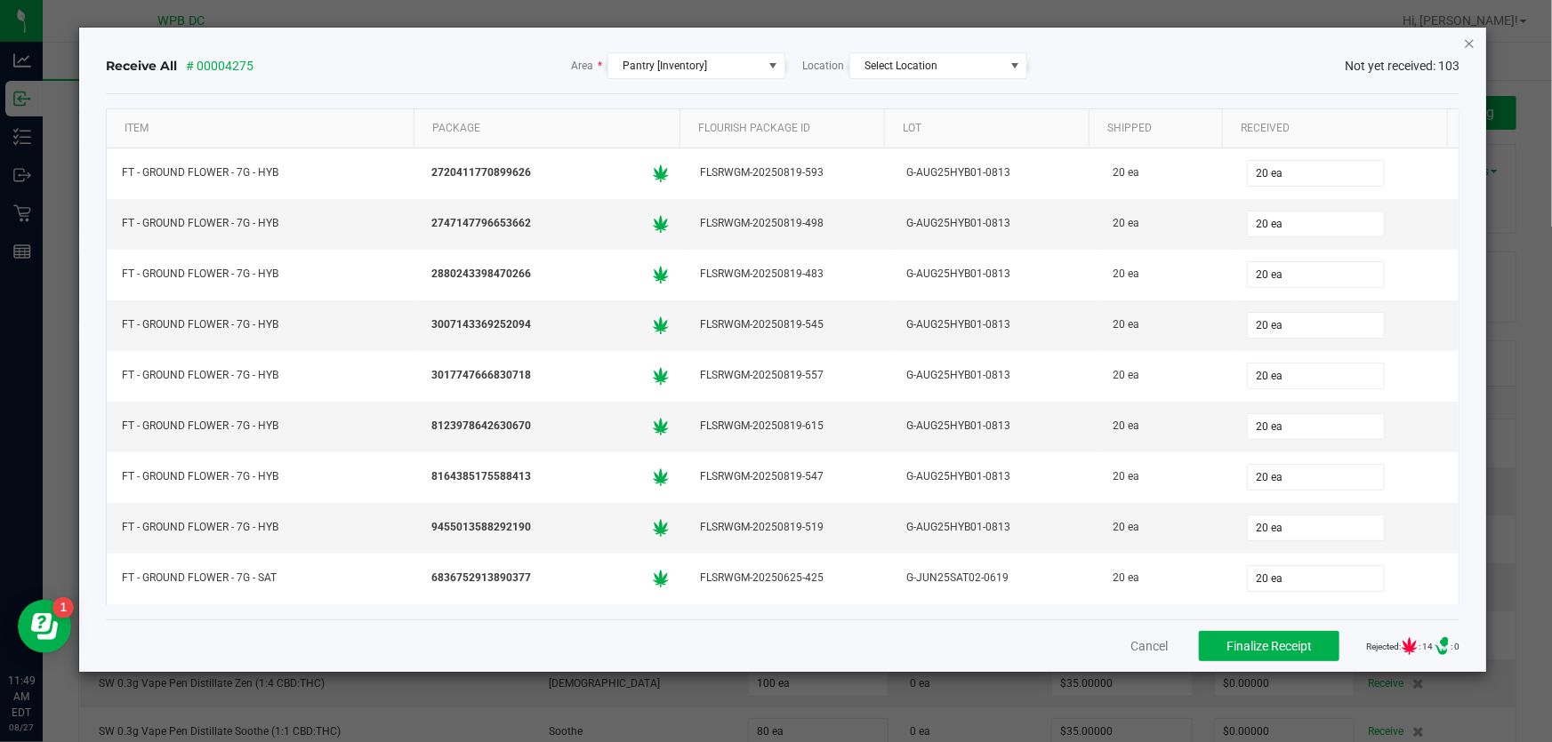
click at [1466, 40] on icon "Close" at bounding box center [1469, 42] width 12 height 21
